Goal: Information Seeking & Learning: Check status

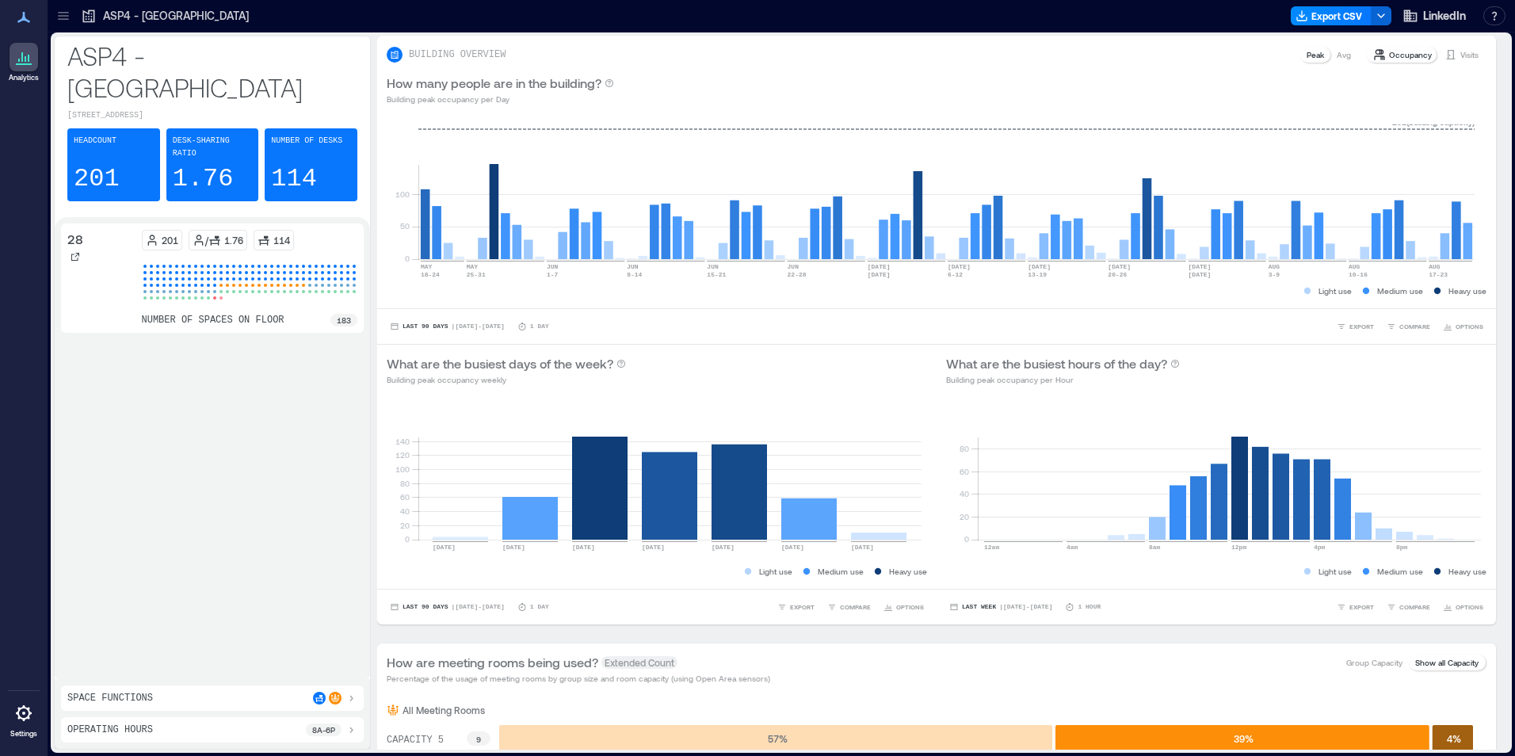
click at [64, 9] on icon at bounding box center [63, 16] width 16 height 16
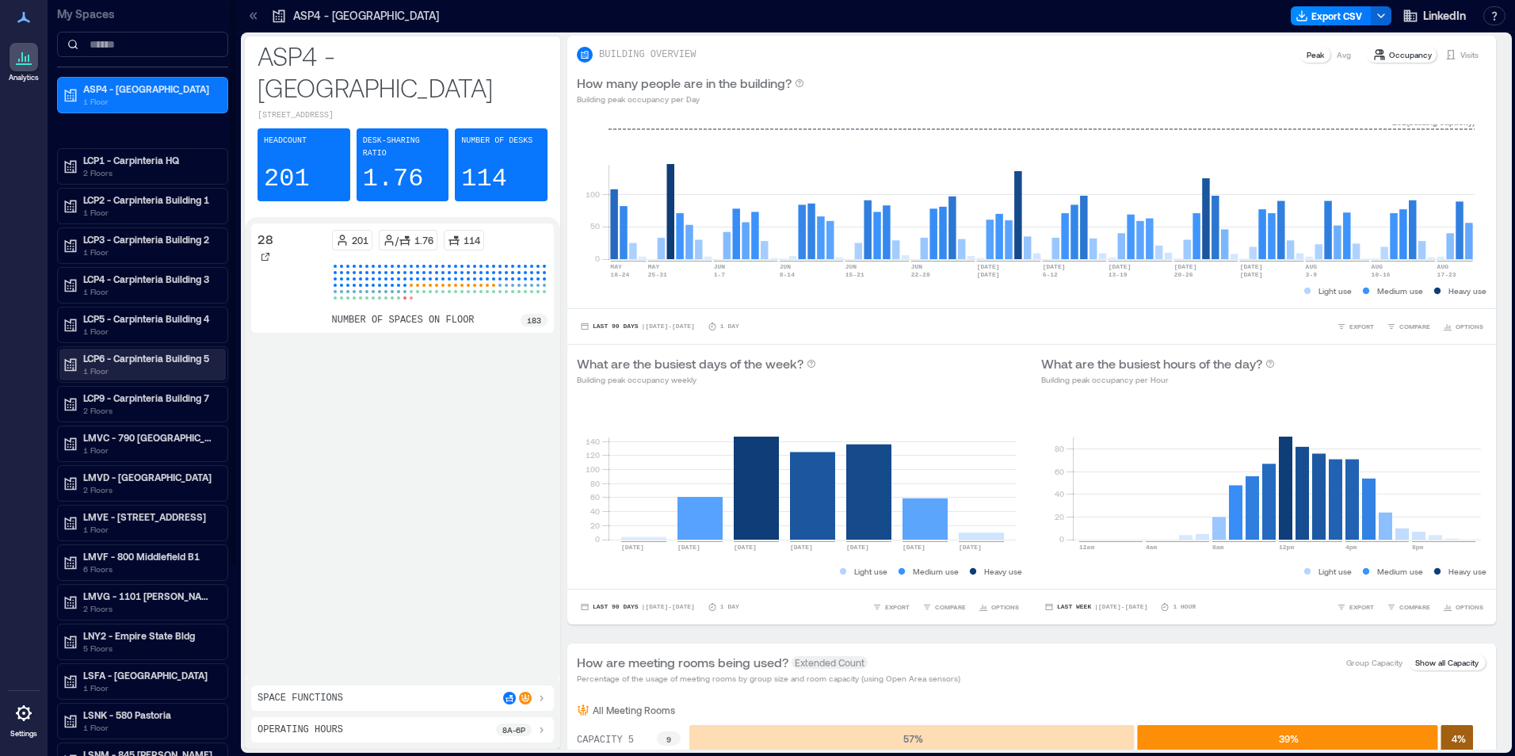
click at [154, 357] on p "LCP6 - Carpinteria Building 5" at bounding box center [149, 358] width 133 height 13
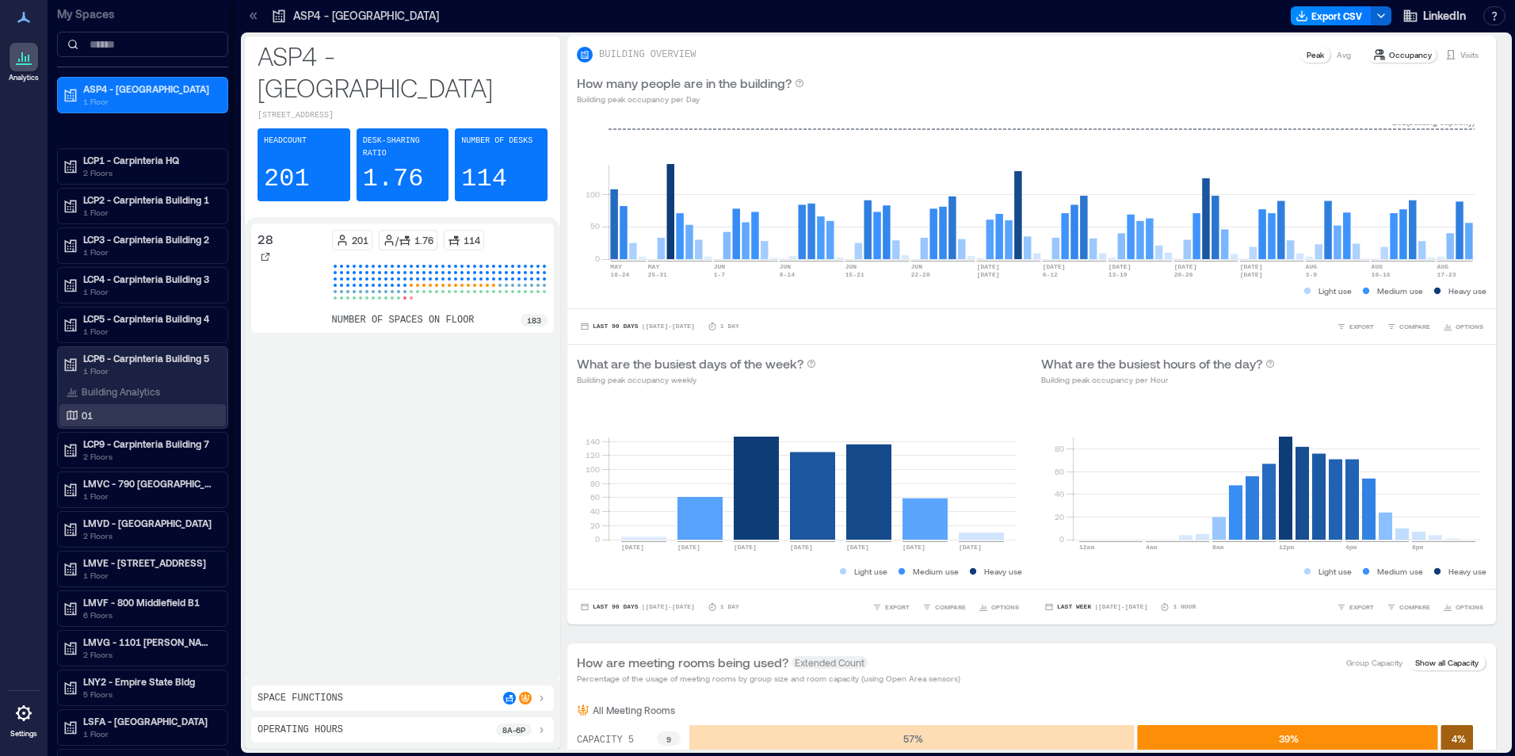
click at [127, 411] on div "01" at bounding box center [140, 415] width 154 height 16
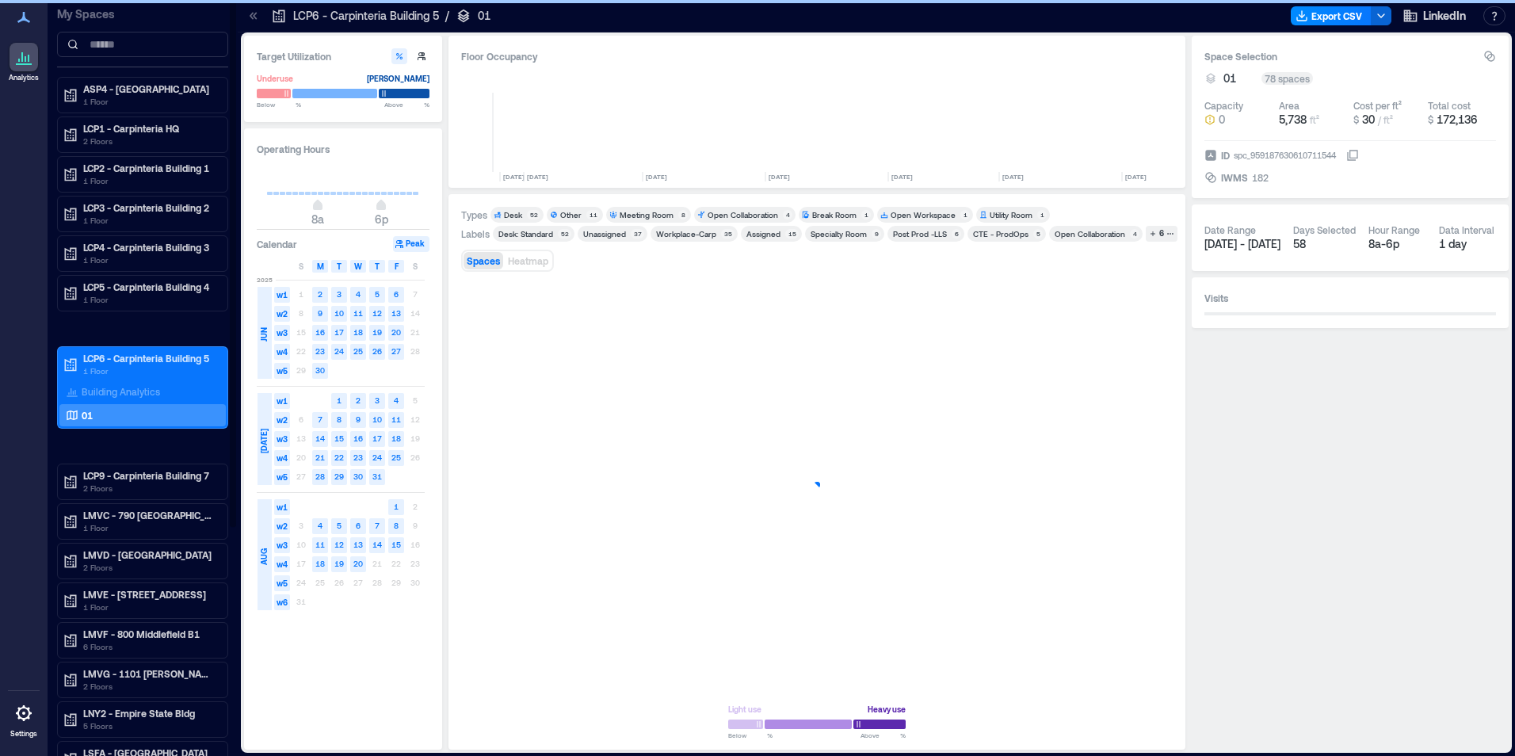
scroll to position [0, 3411]
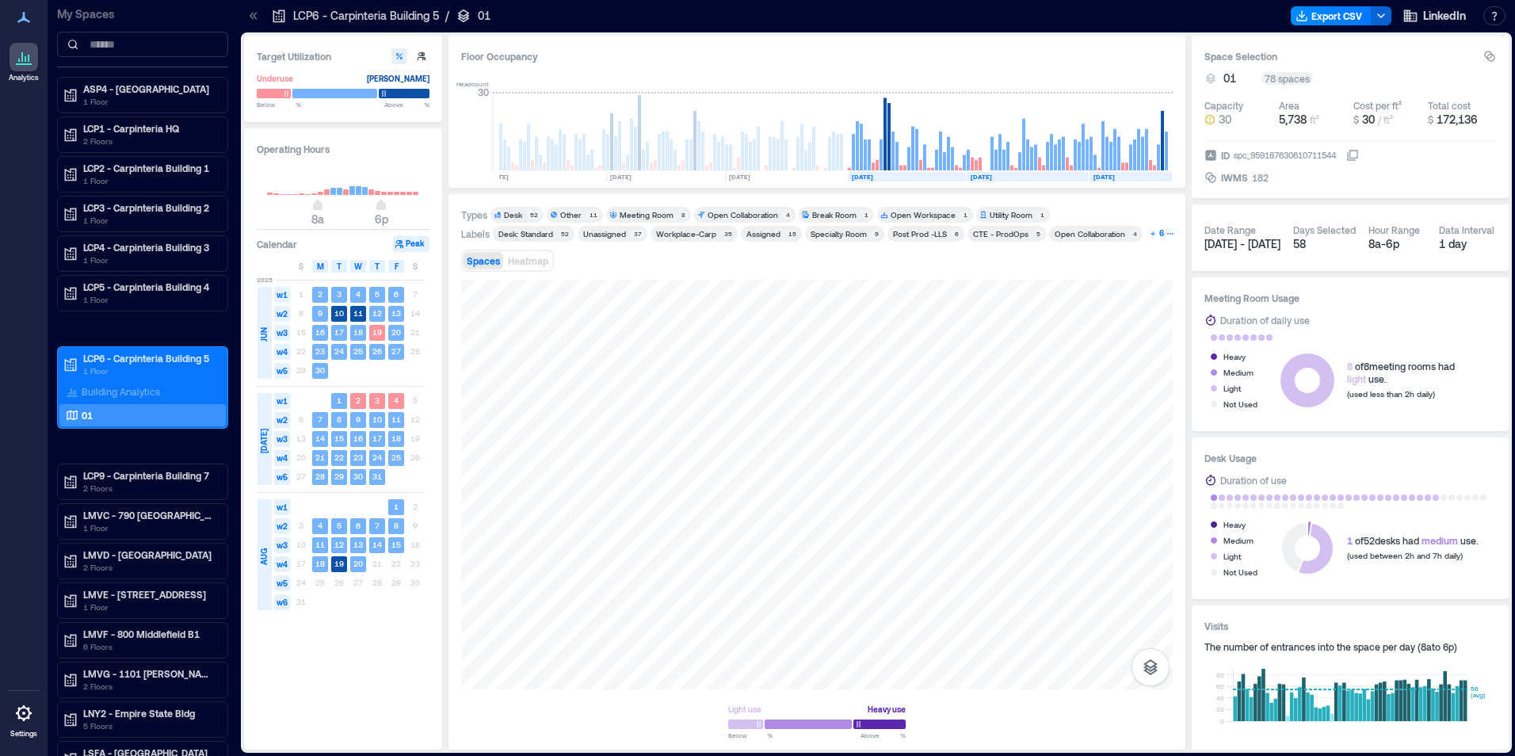
click at [1157, 232] on div "6" at bounding box center [1162, 234] width 10 height 14
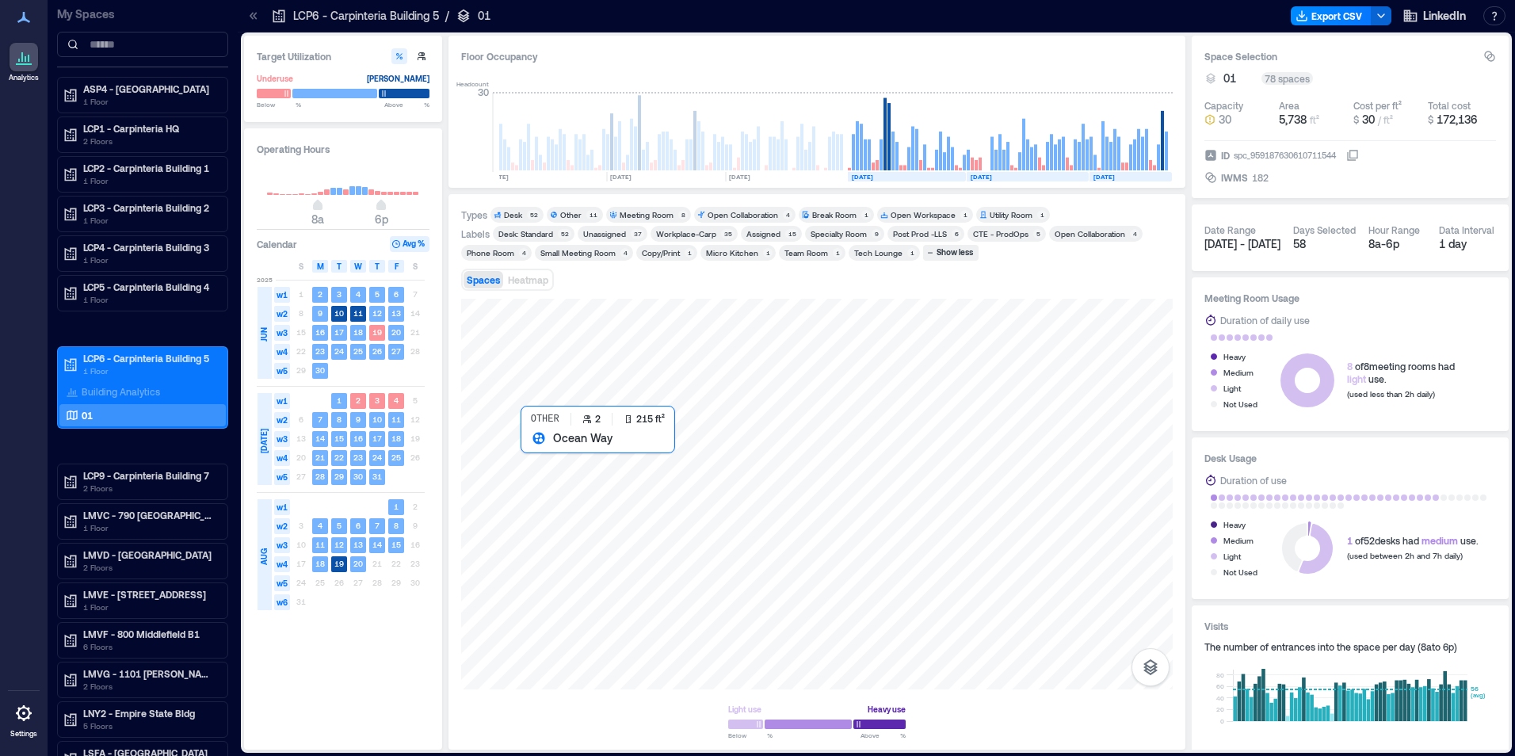
click at [541, 462] on div at bounding box center [817, 494] width 712 height 391
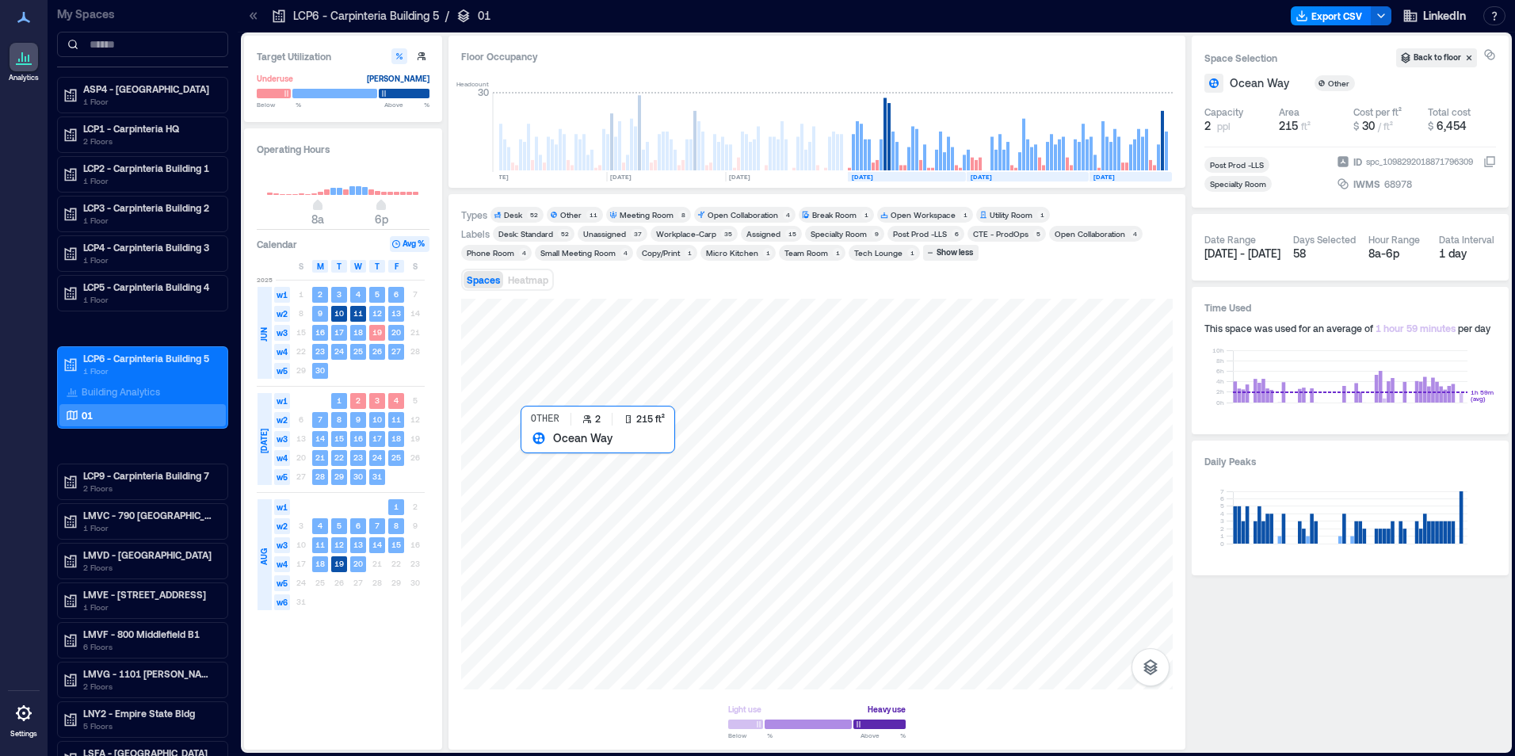
click at [559, 445] on div at bounding box center [817, 494] width 712 height 391
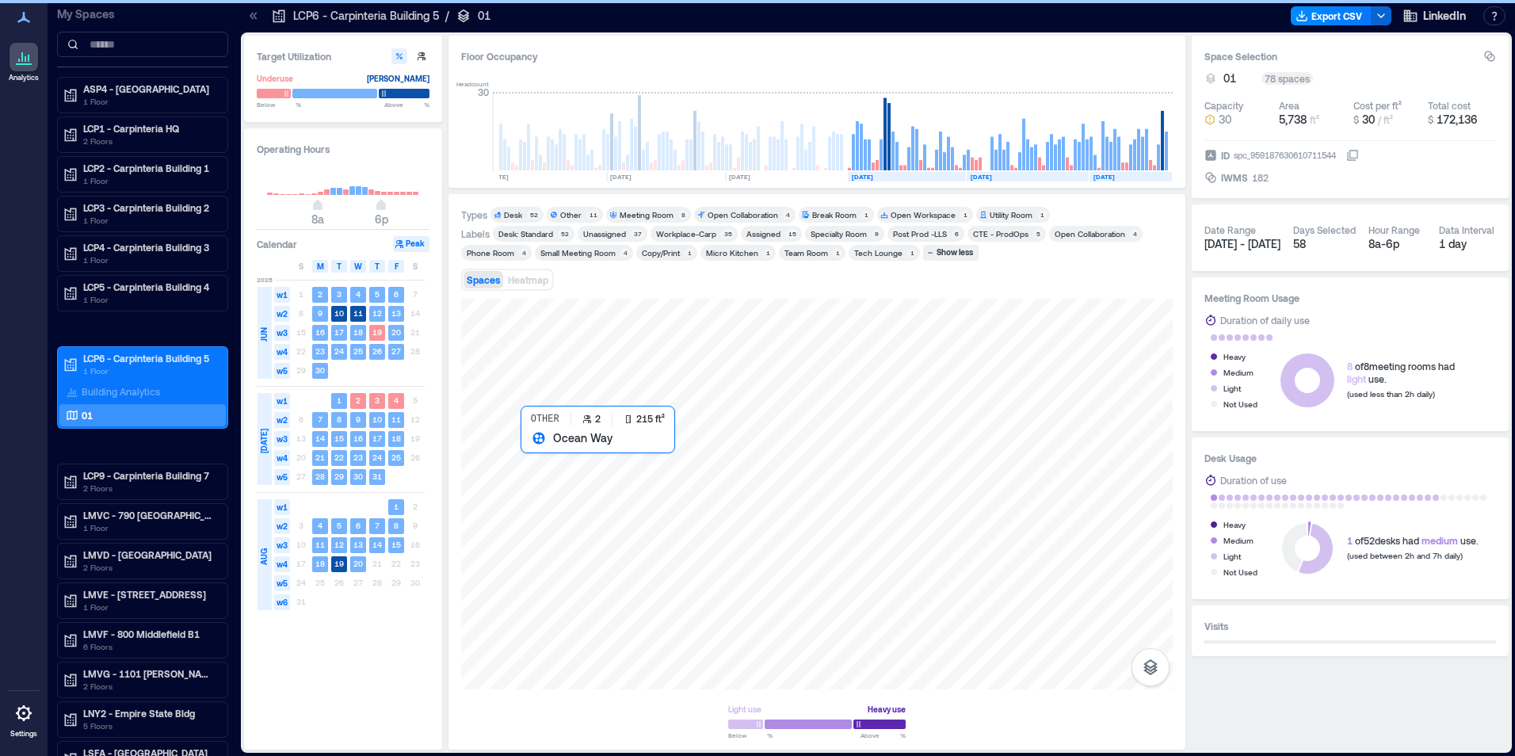
click at [559, 445] on div at bounding box center [817, 494] width 712 height 391
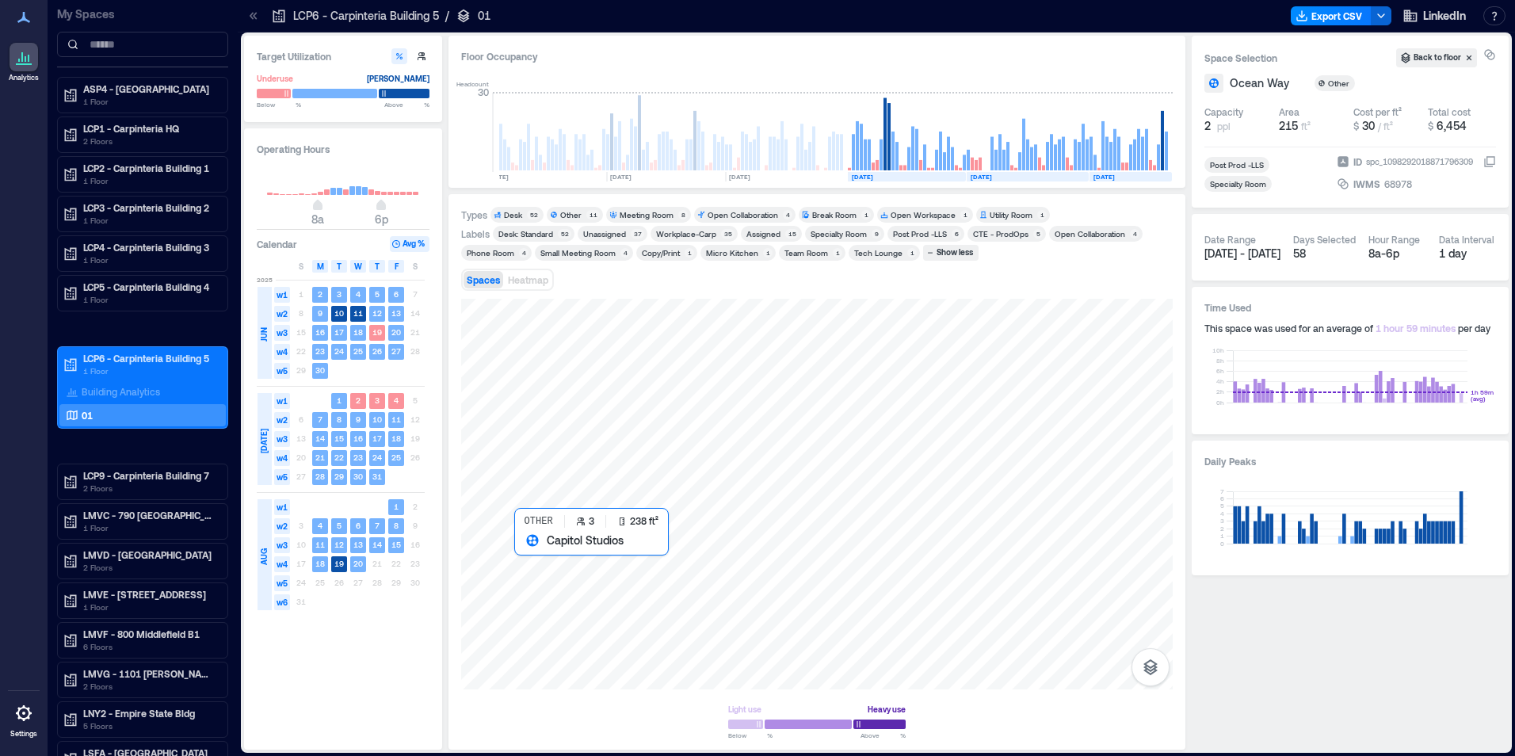
click at [540, 562] on div at bounding box center [817, 494] width 712 height 391
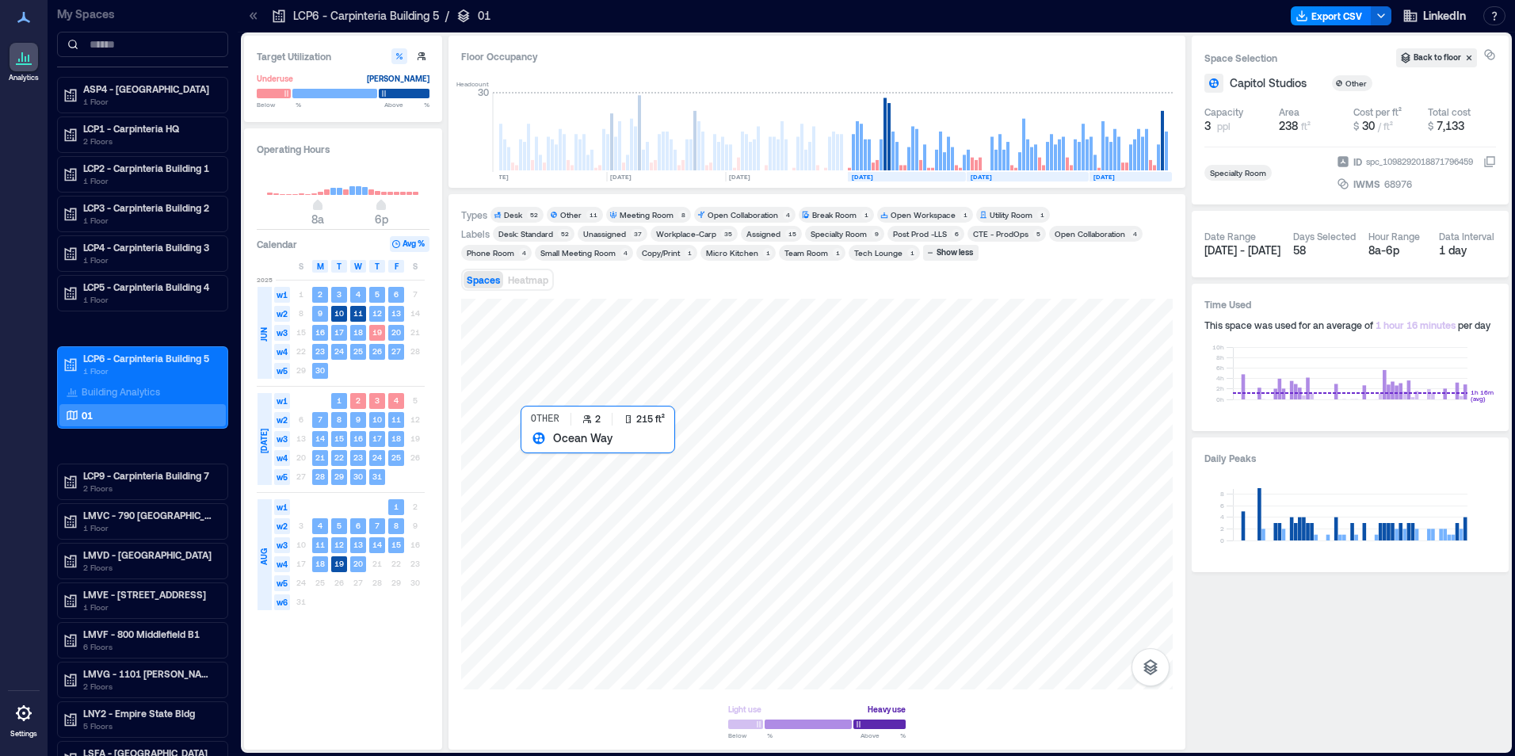
click at [559, 468] on div at bounding box center [817, 494] width 712 height 391
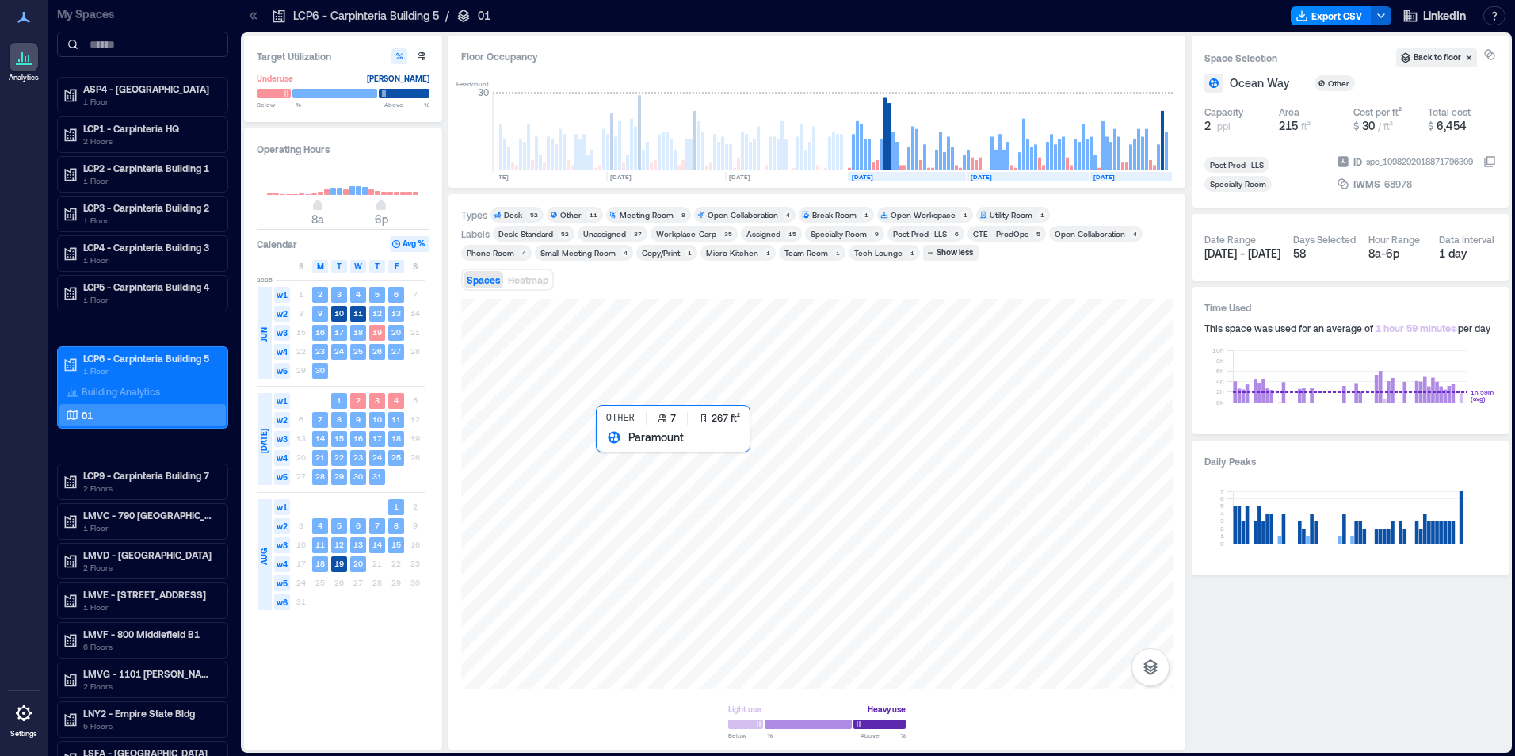
click at [636, 468] on div at bounding box center [817, 494] width 712 height 391
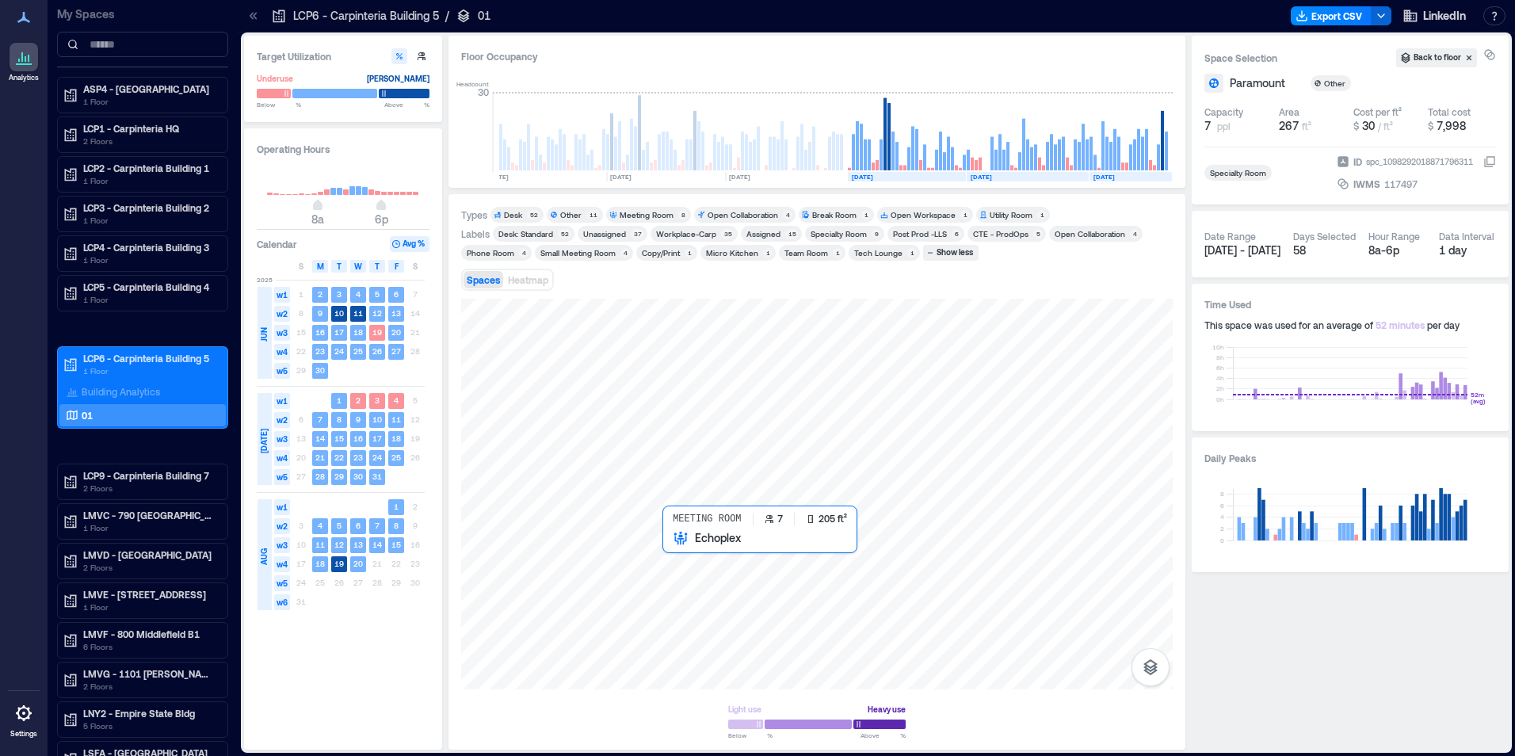
click at [673, 567] on div at bounding box center [817, 494] width 712 height 391
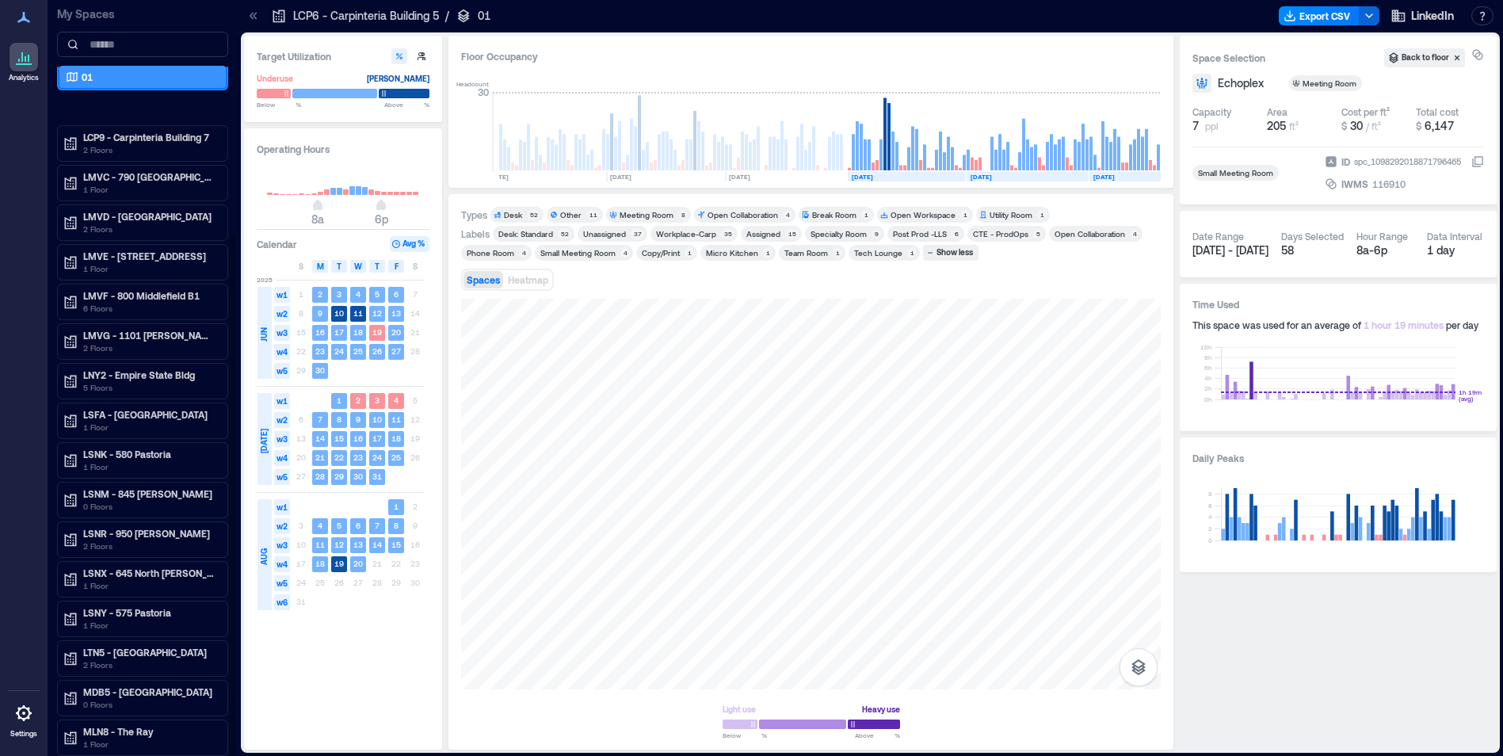
scroll to position [2, 0]
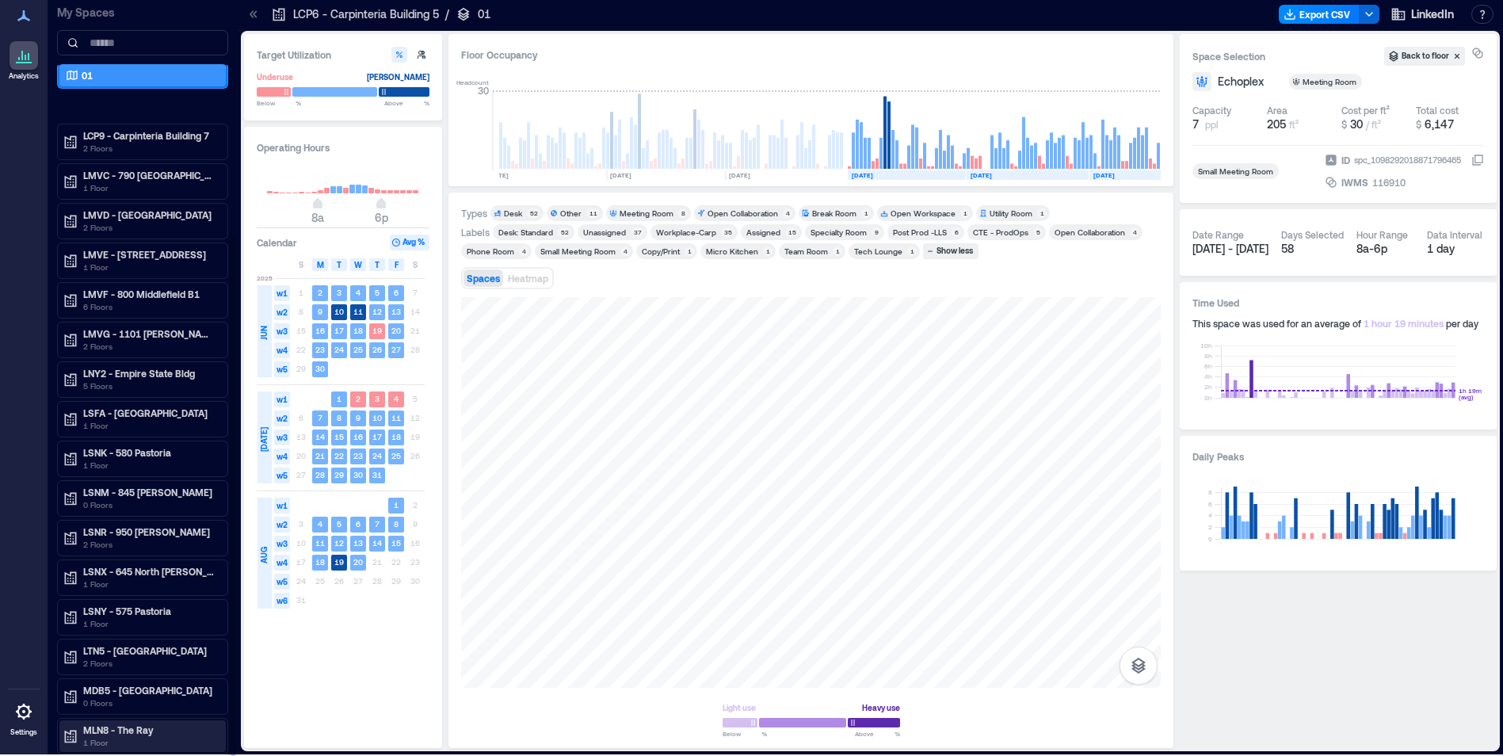
click at [135, 735] on p "MLN8 - The Ray" at bounding box center [149, 729] width 133 height 13
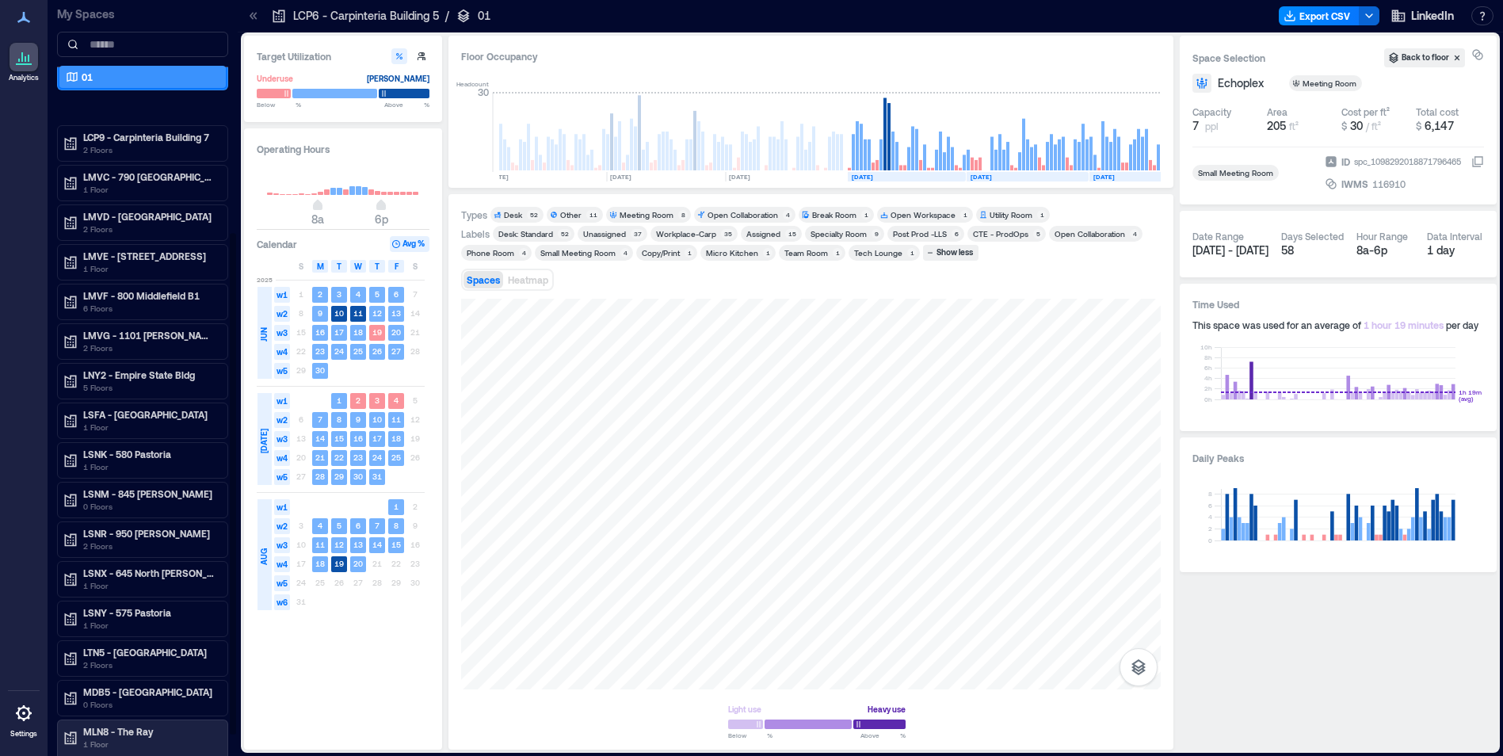
scroll to position [0, 0]
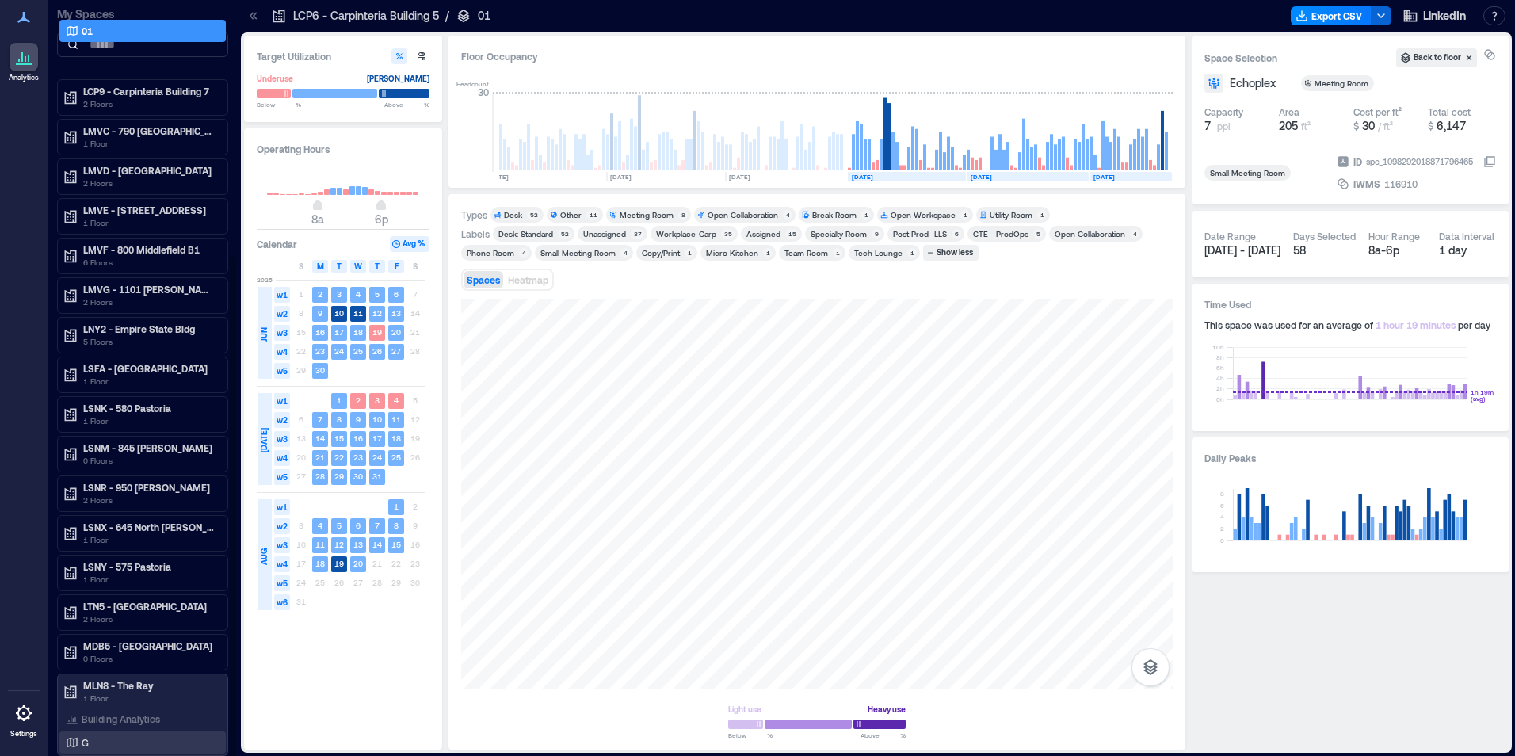
click at [136, 735] on div "G" at bounding box center [140, 743] width 154 height 16
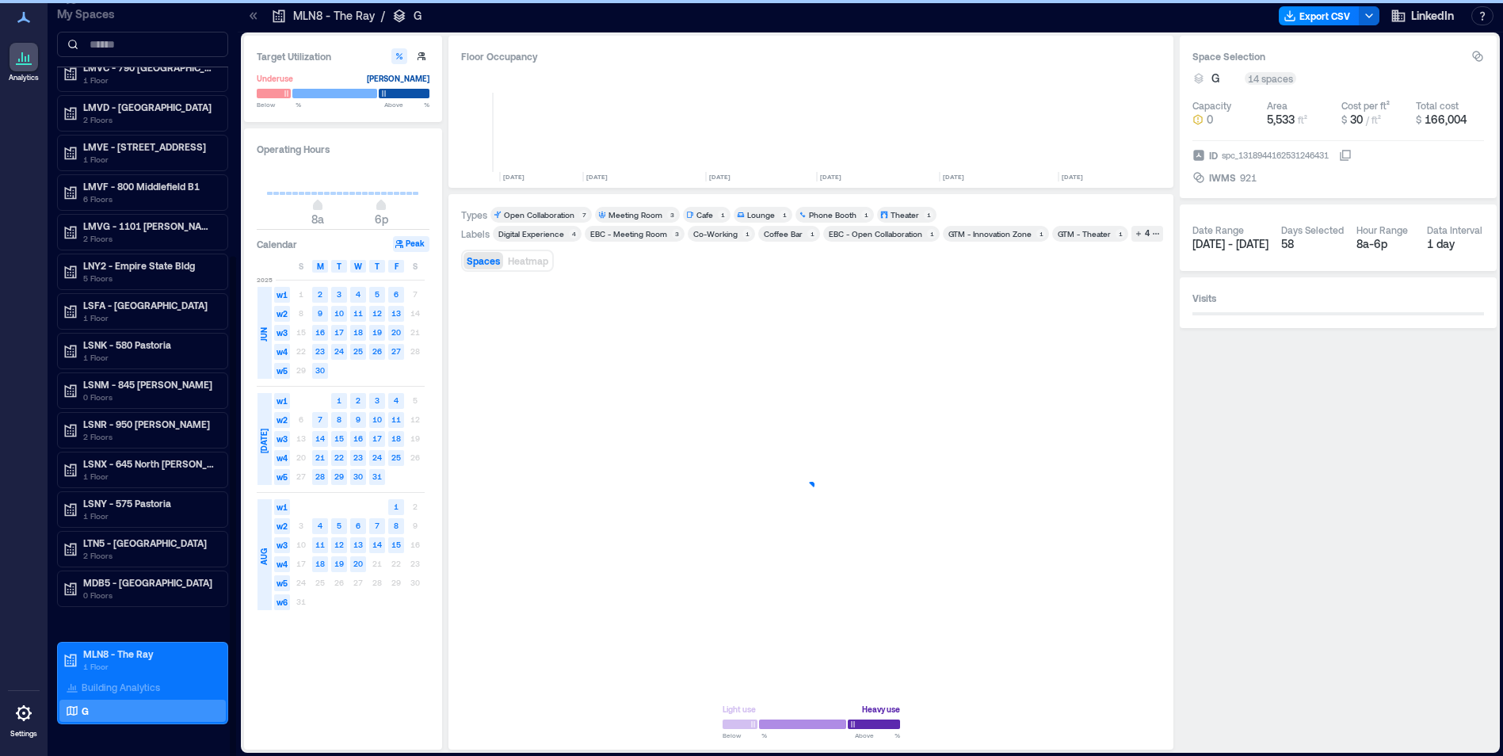
scroll to position [0, 345]
